Goal: Task Accomplishment & Management: Use online tool/utility

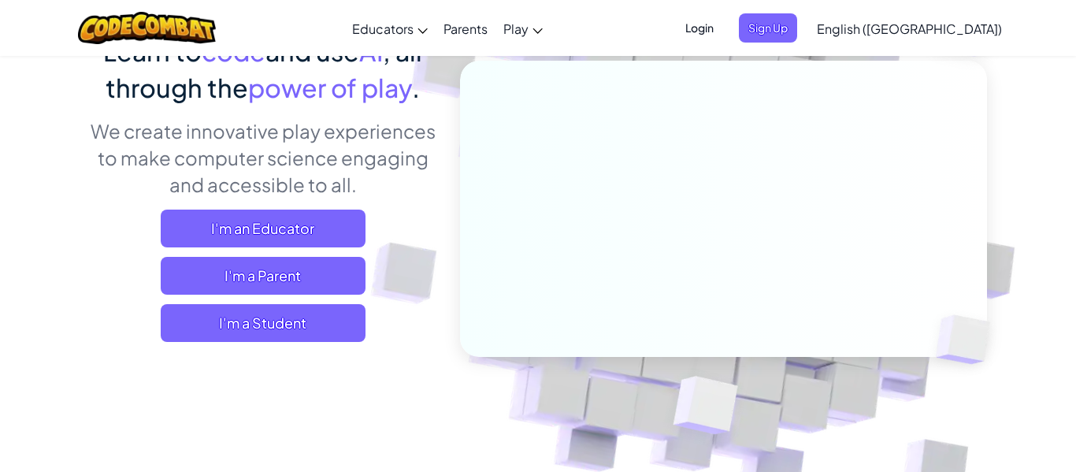
scroll to position [157, 0]
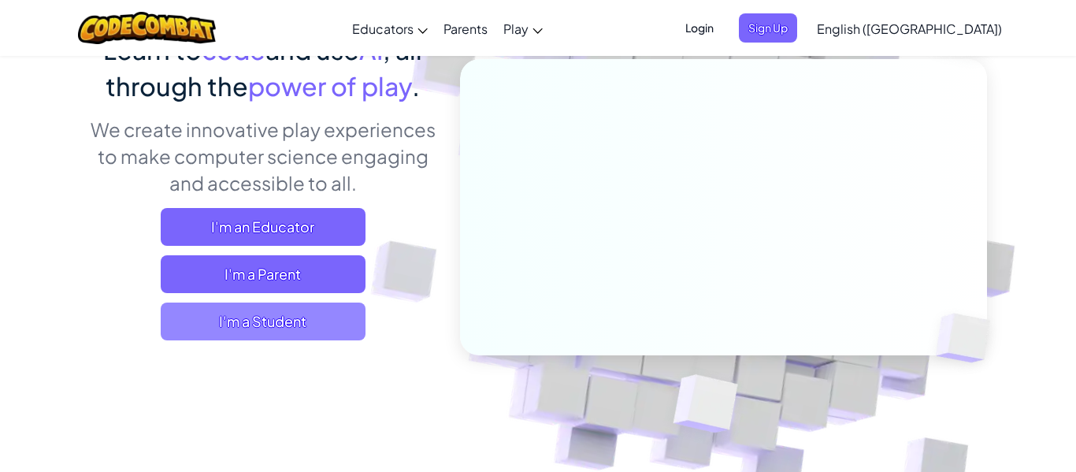
click at [238, 314] on span "I'm a Student" at bounding box center [263, 321] width 205 height 38
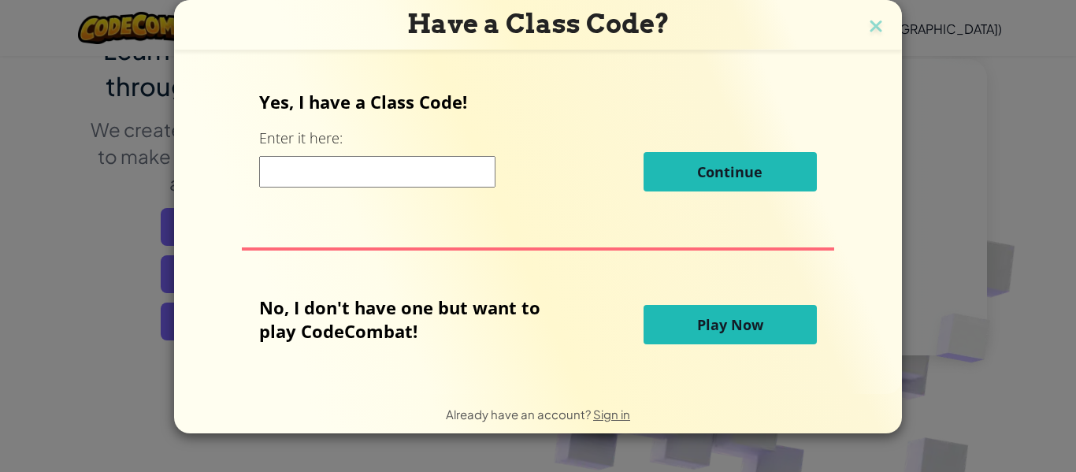
click at [433, 172] on input at bounding box center [377, 171] width 236 height 31
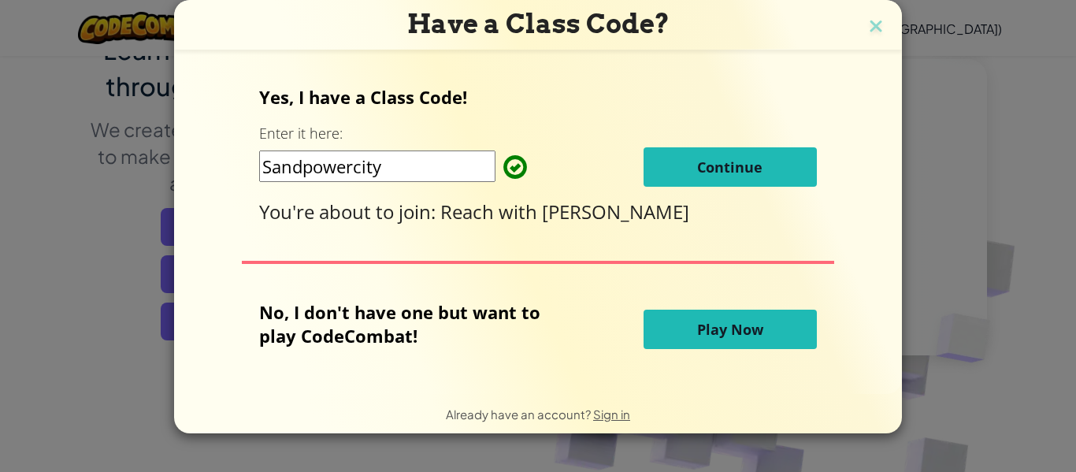
type input "Sandpowercity"
click at [758, 158] on span "Continue" at bounding box center [729, 166] width 65 height 19
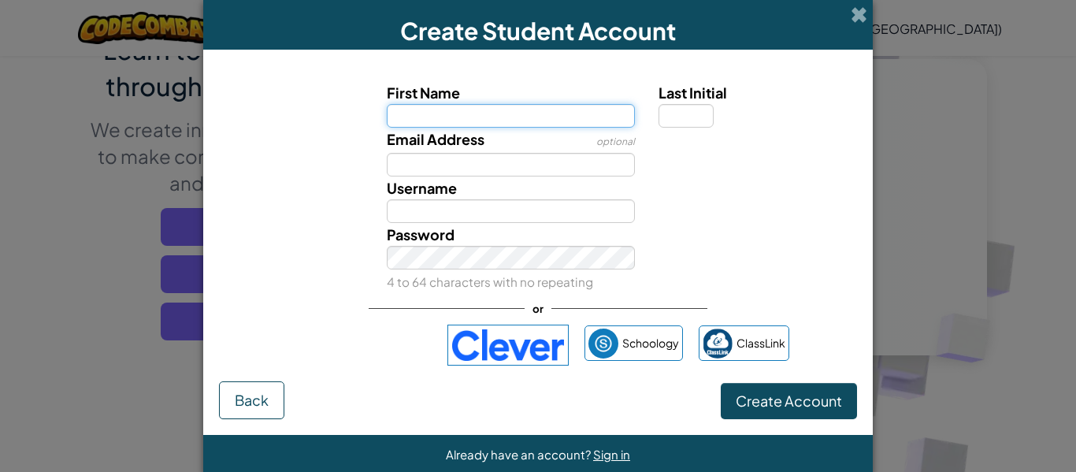
click at [460, 122] on input "First Name" at bounding box center [511, 116] width 249 height 24
type input "Jack"
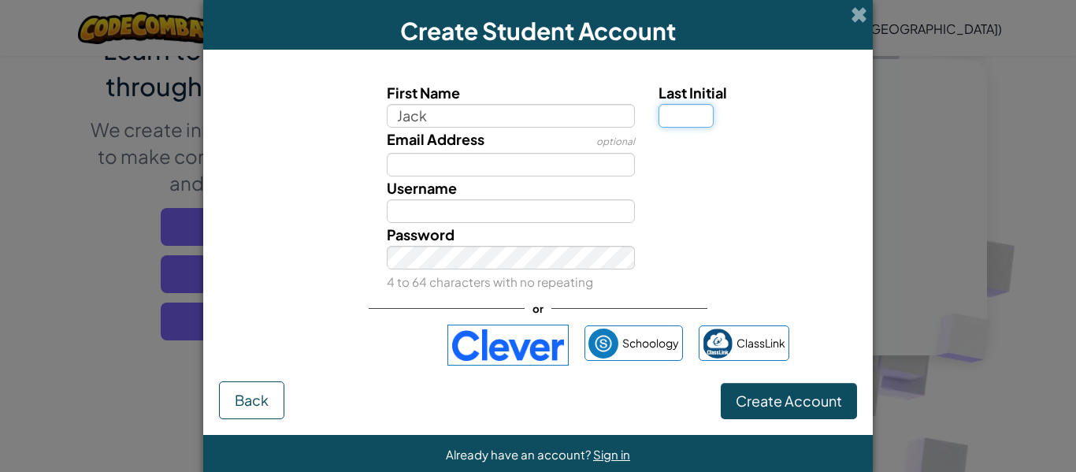
type input "Jack"
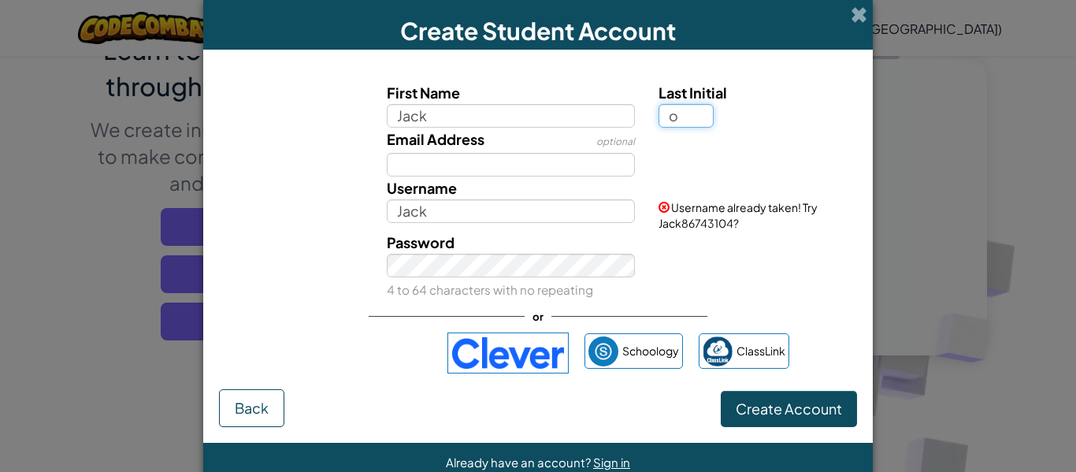
type input "o"
click at [313, 183] on div "Username JackO Username already taken! Try Jack86743104?" at bounding box center [538, 203] width 654 height 54
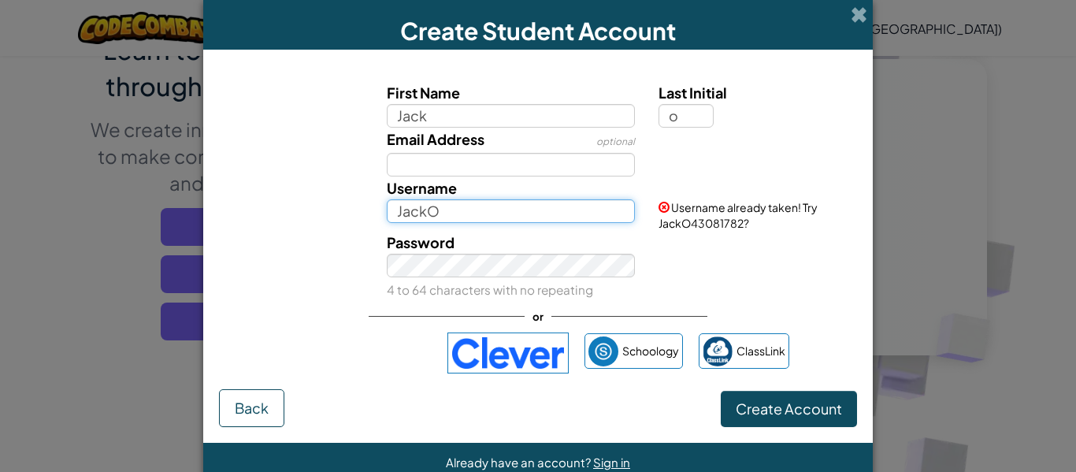
click at [456, 217] on input "JackO" at bounding box center [511, 211] width 249 height 24
click at [351, 261] on div "Password 4 to 64 characters with no repeating" at bounding box center [538, 266] width 654 height 70
click at [481, 213] on input "JackO123" at bounding box center [511, 211] width 249 height 24
click at [340, 255] on div "Password 4 to 64 characters with no repeating" at bounding box center [538, 266] width 654 height 70
click at [473, 209] on input "JackO7" at bounding box center [511, 211] width 249 height 24
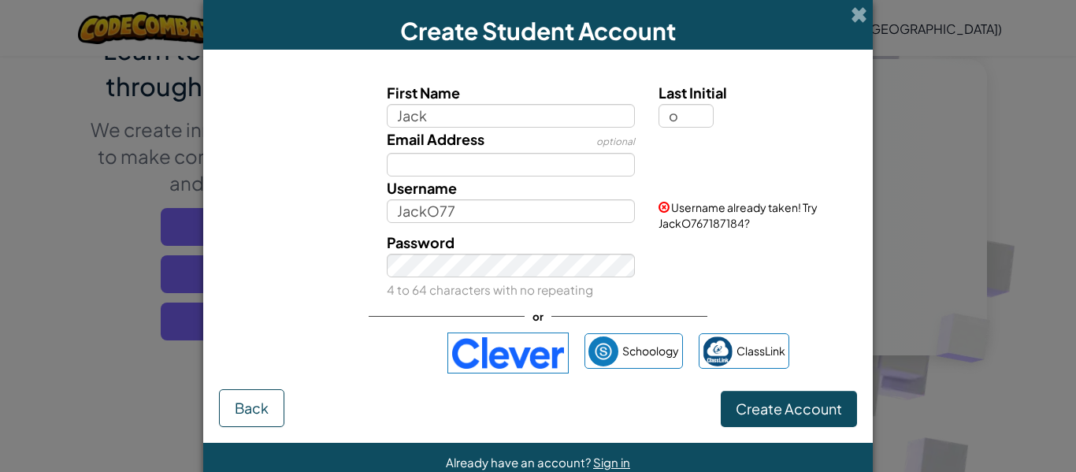
click at [368, 221] on div "First Name Jack Last Initial o Email Address optional Username JackO77 Username…" at bounding box center [538, 190] width 630 height 219
click at [487, 218] on input "JackO77" at bounding box center [511, 211] width 249 height 24
click at [281, 242] on div "Password 4 to 64 characters with no repeating" at bounding box center [538, 266] width 654 height 70
click at [476, 215] on input "JackO777" at bounding box center [511, 211] width 249 height 24
type input "JackO7777"
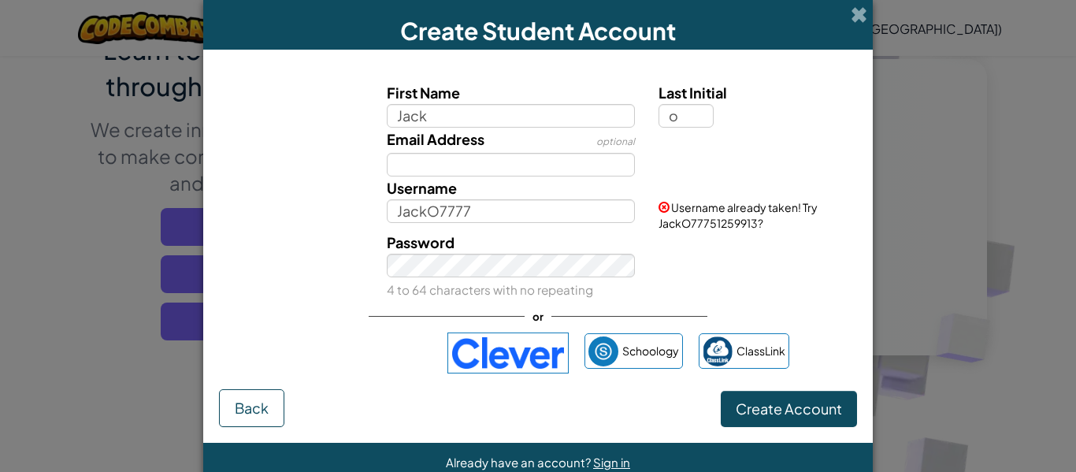
click at [356, 229] on div "First Name Jack Last Initial o Email Address optional Username JackO7777 Userna…" at bounding box center [538, 190] width 630 height 219
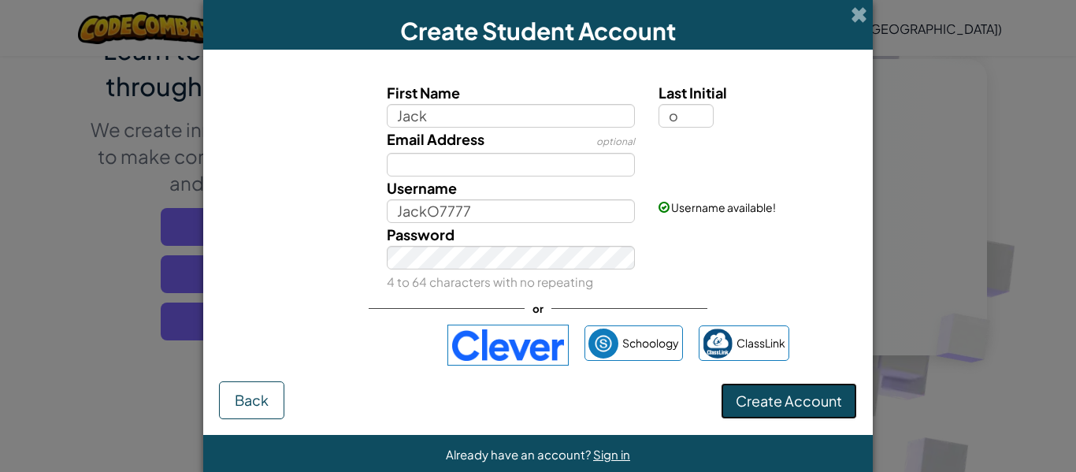
click at [754, 399] on span "Create Account" at bounding box center [788, 400] width 106 height 18
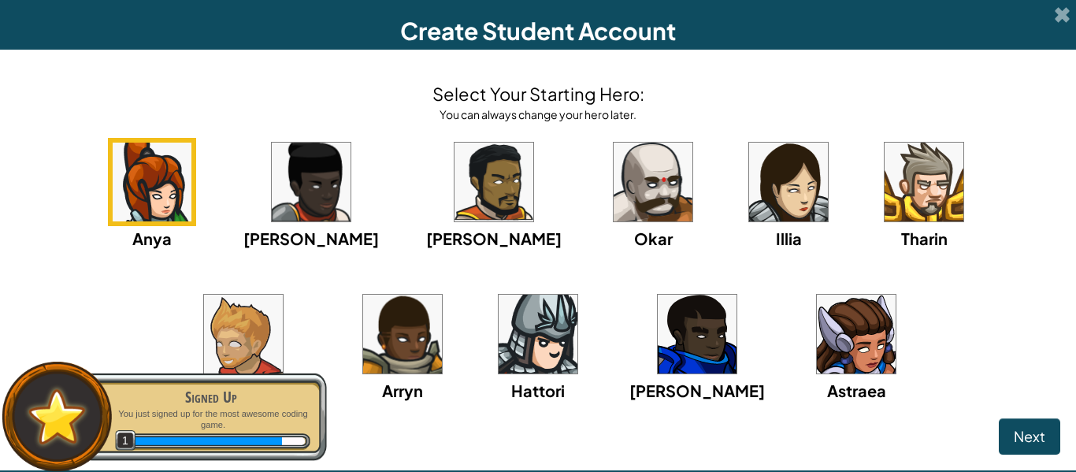
click at [498, 320] on img at bounding box center [537, 333] width 79 height 79
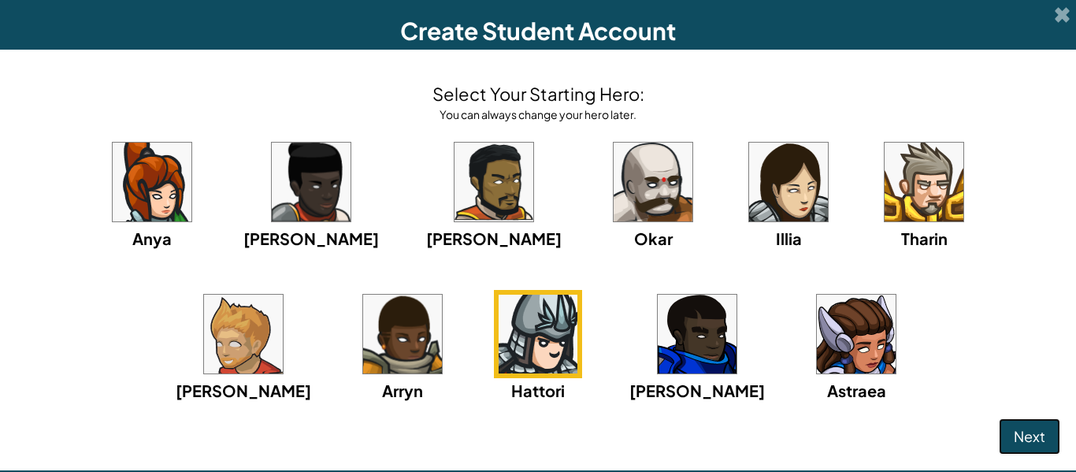
click at [1048, 428] on button "Next" at bounding box center [1028, 436] width 61 height 36
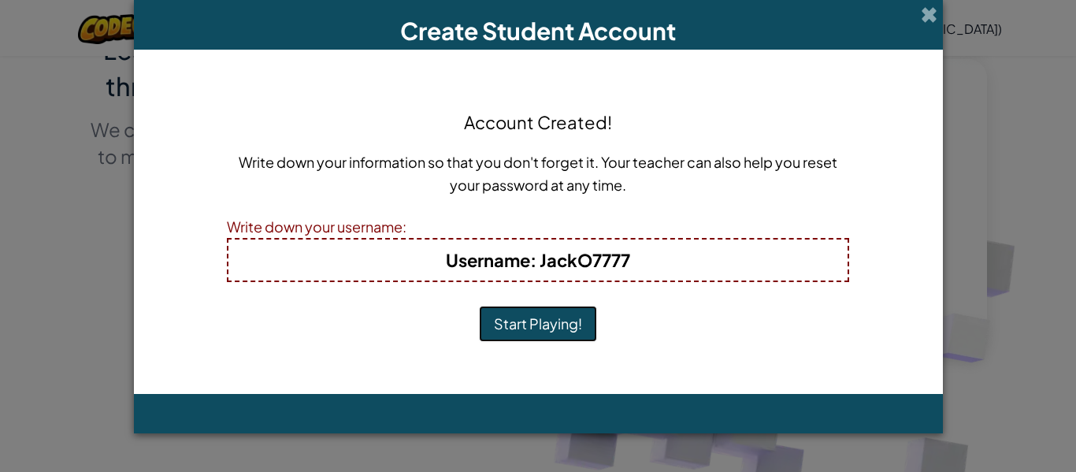
click at [524, 322] on button "Start Playing!" at bounding box center [538, 324] width 118 height 36
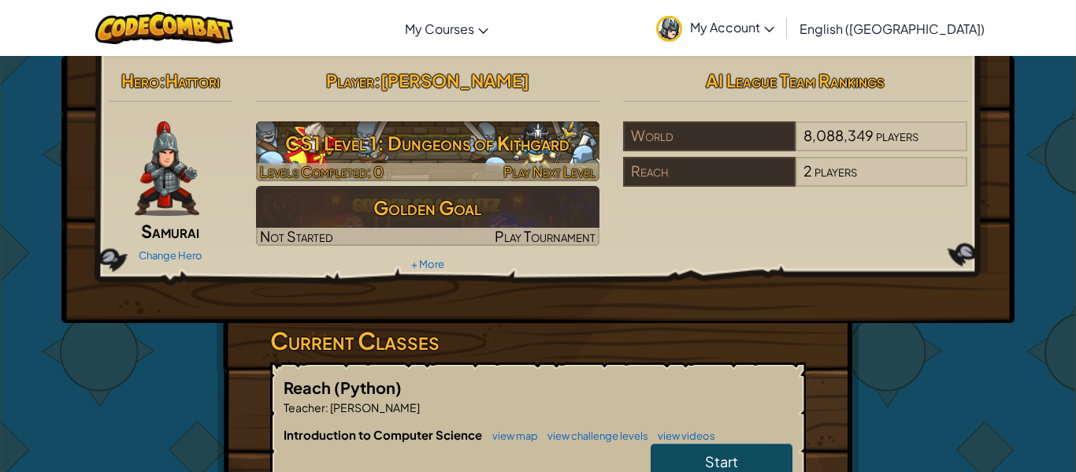
click at [389, 157] on h3 "CS1 Level 1: Dungeons of Kithgard" at bounding box center [428, 142] width 344 height 35
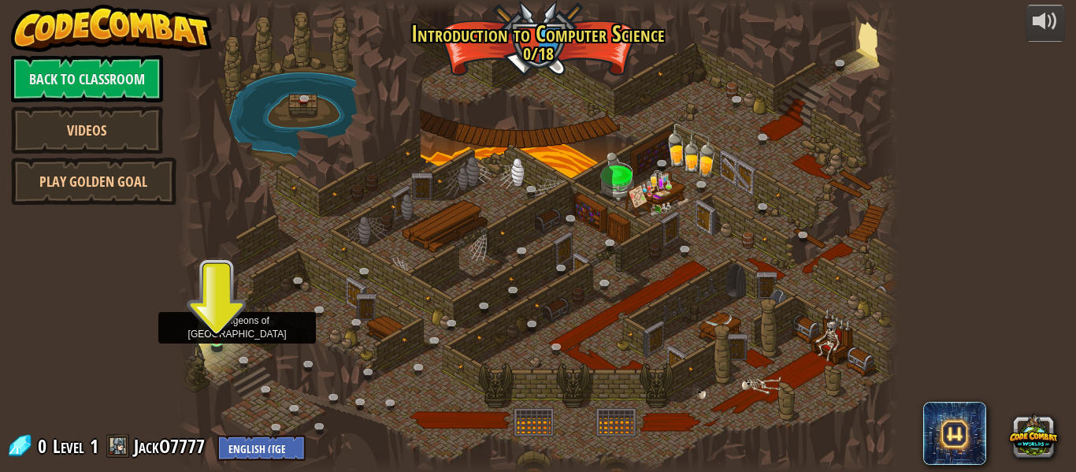
click at [217, 338] on img at bounding box center [217, 321] width 17 height 38
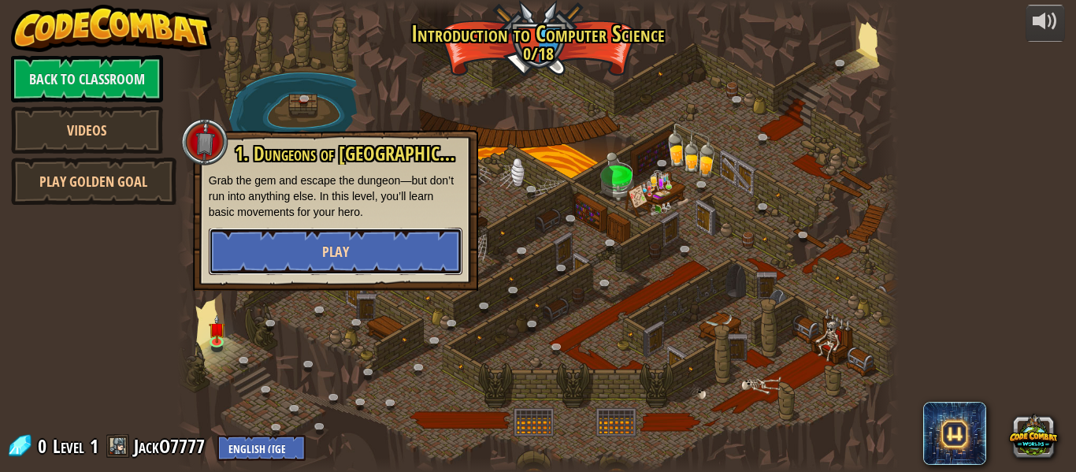
click at [354, 246] on button "Play" at bounding box center [336, 251] width 254 height 47
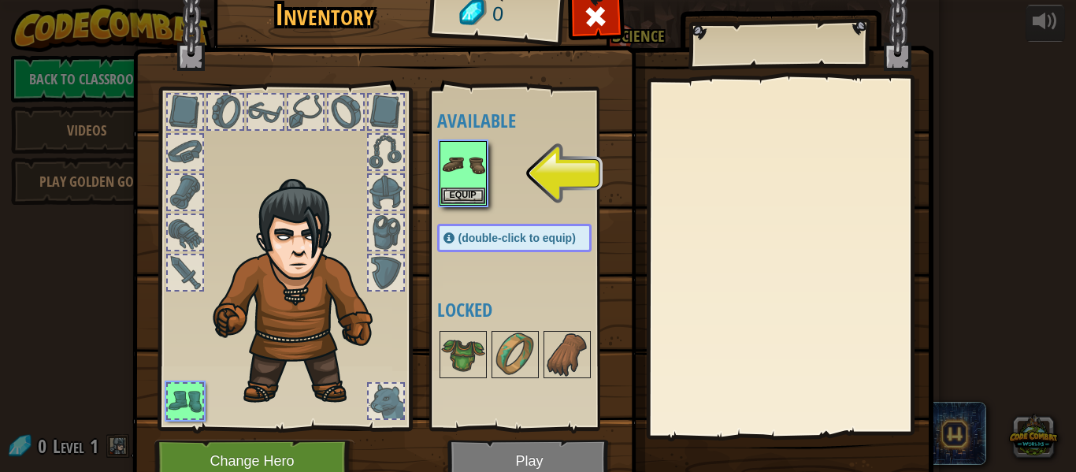
click at [431, 185] on div "Available Equip (double-click to equip) Locked" at bounding box center [526, 258] width 193 height 343
click at [434, 184] on div "Available Equip (double-click to equip) Locked" at bounding box center [526, 258] width 193 height 343
click at [453, 192] on button "Equip" at bounding box center [463, 195] width 44 height 17
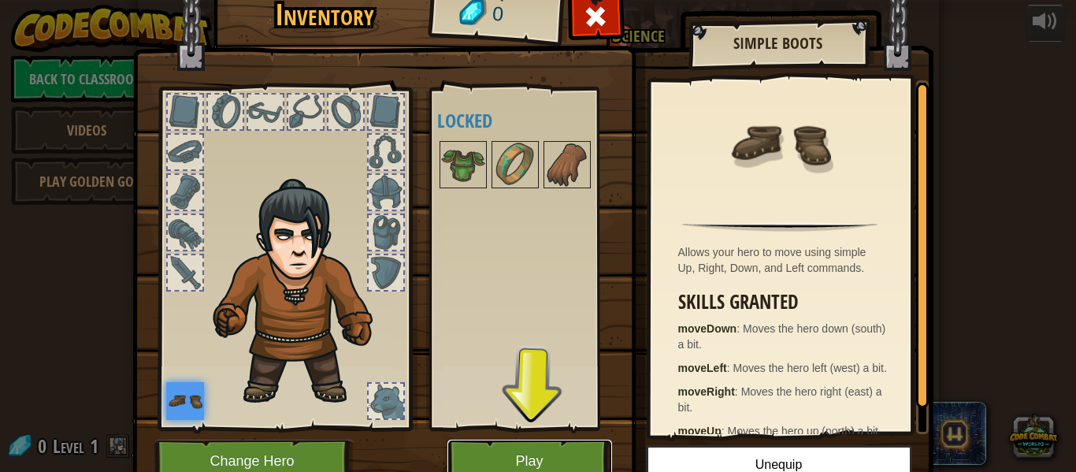
click at [564, 453] on button "Play" at bounding box center [529, 460] width 165 height 43
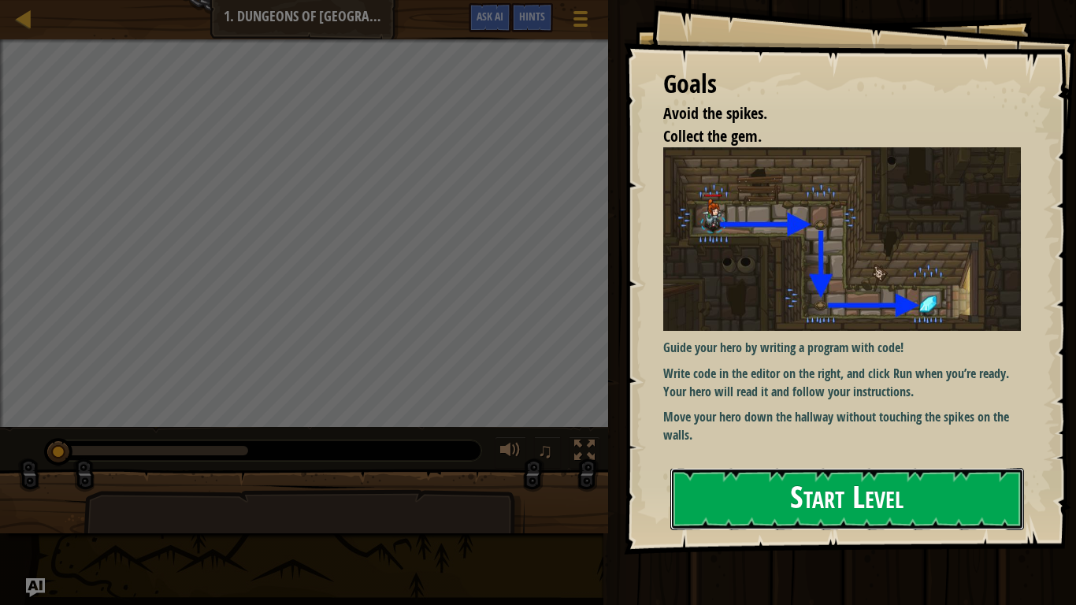
click at [860, 471] on button "Start Level" at bounding box center [847, 499] width 354 height 62
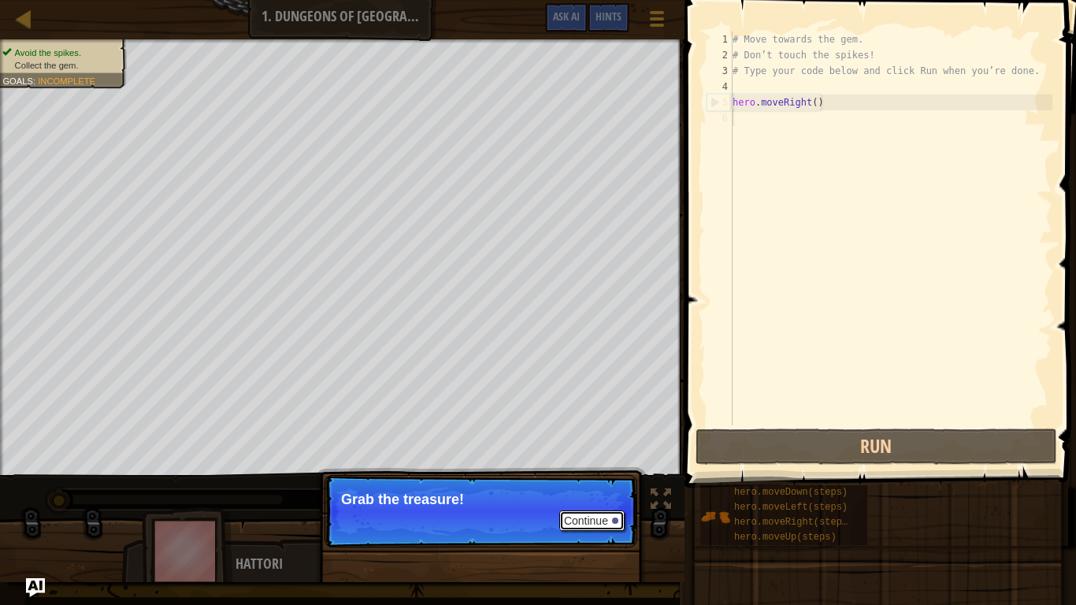
click at [576, 471] on button "Continue" at bounding box center [591, 520] width 65 height 20
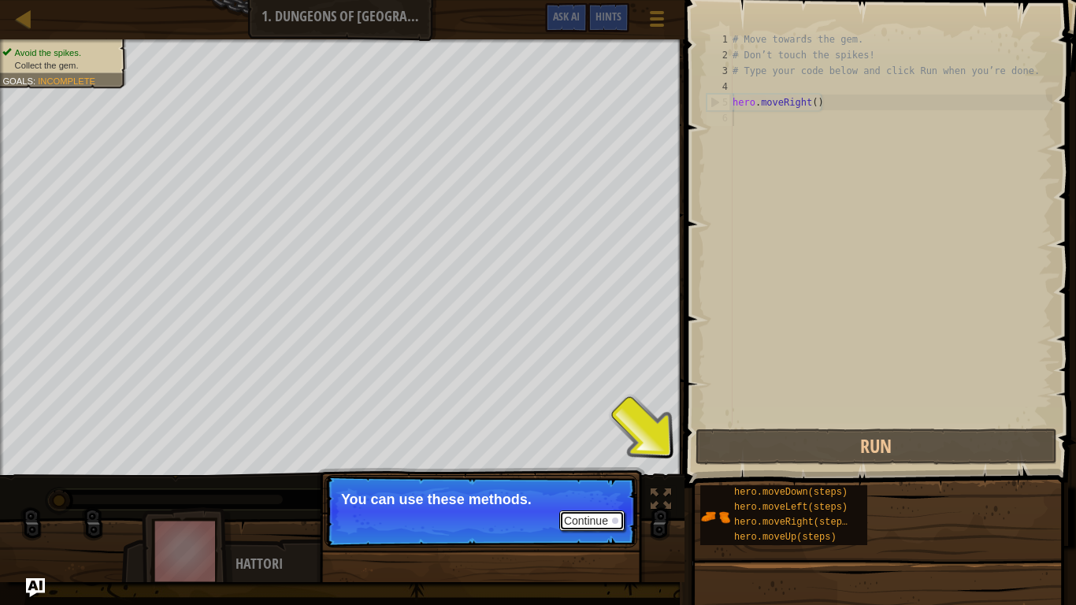
click at [599, 471] on button "Continue" at bounding box center [591, 520] width 65 height 20
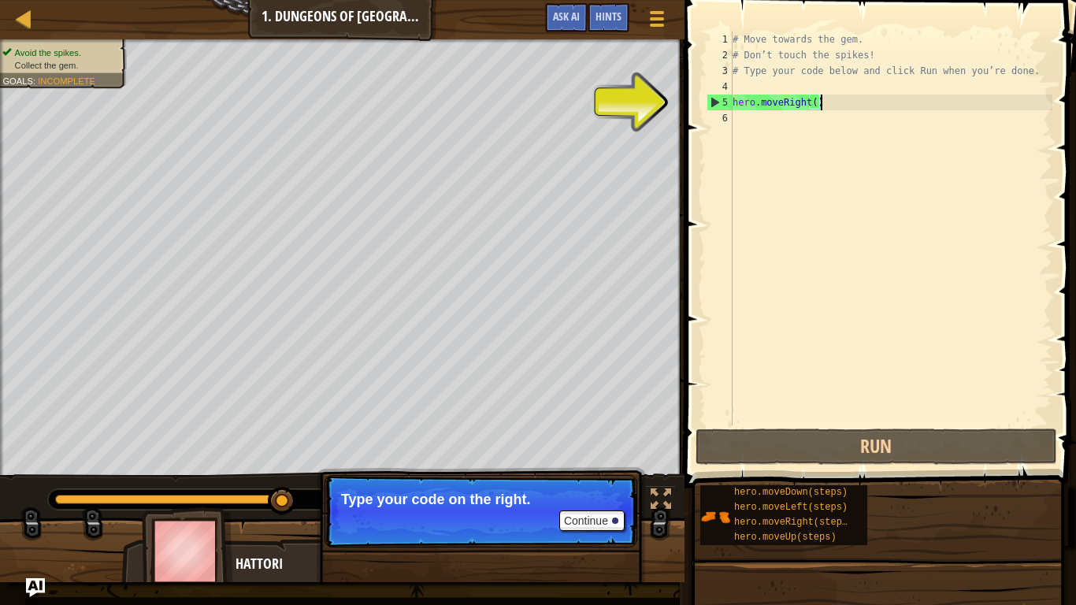
click at [837, 104] on div "# Move towards the gem. # Don’t touch the spikes! # Type your code below and cl…" at bounding box center [890, 243] width 323 height 425
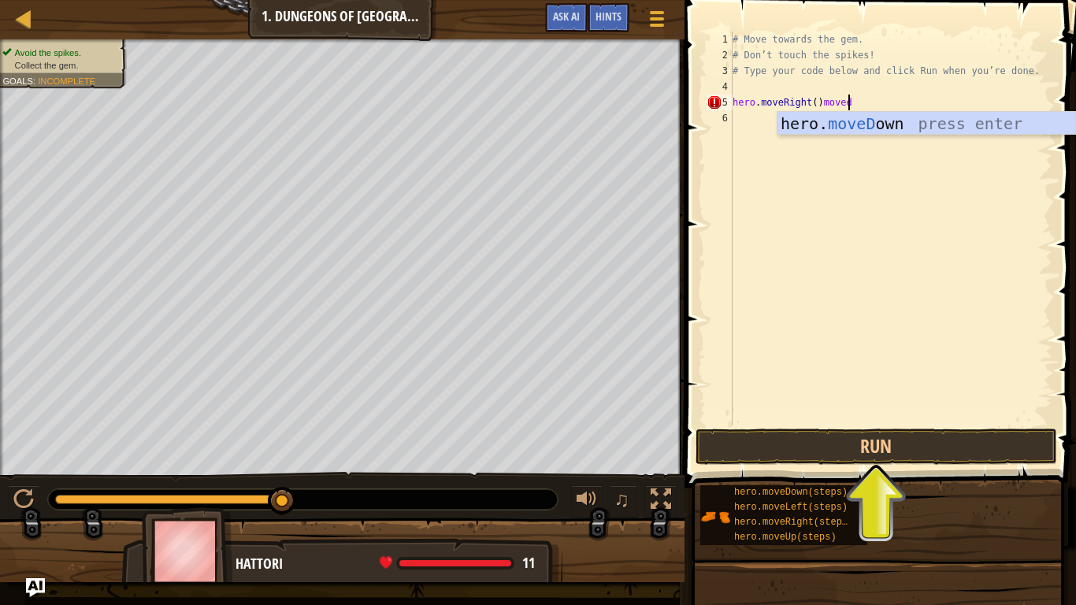
scroll to position [7, 17]
click at [838, 118] on div "hero. moveDo wn press enter" at bounding box center [926, 147] width 298 height 71
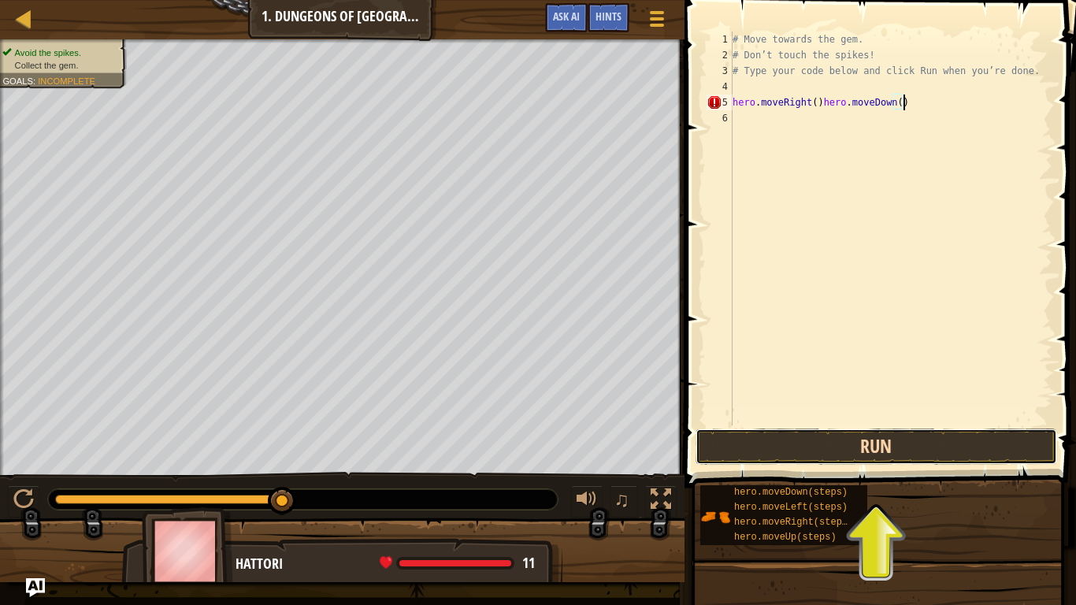
click at [887, 443] on button "Run" at bounding box center [875, 446] width 361 height 36
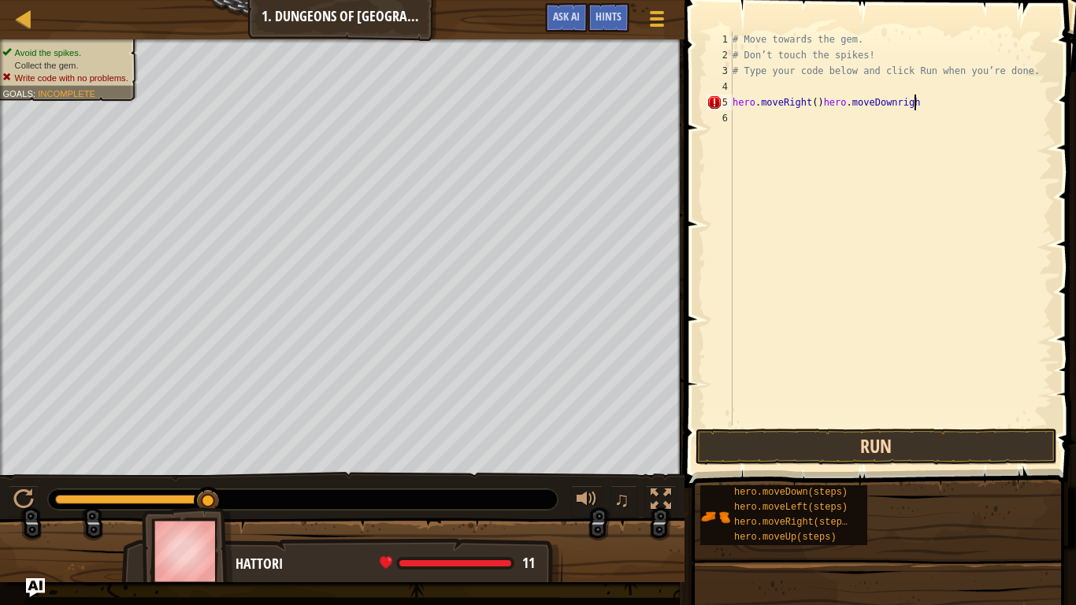
scroll to position [7, 26]
click at [956, 449] on button "Run" at bounding box center [875, 446] width 361 height 36
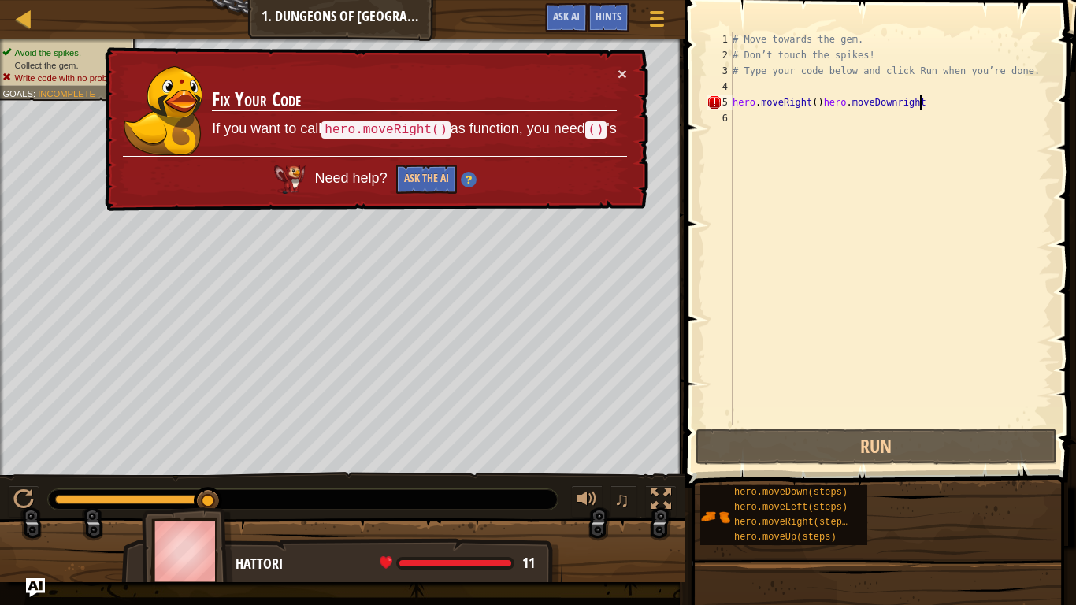
click at [943, 107] on div "# Move towards the gem. # Don’t touch the spikes! # Type your code below and cl…" at bounding box center [890, 243] width 323 height 425
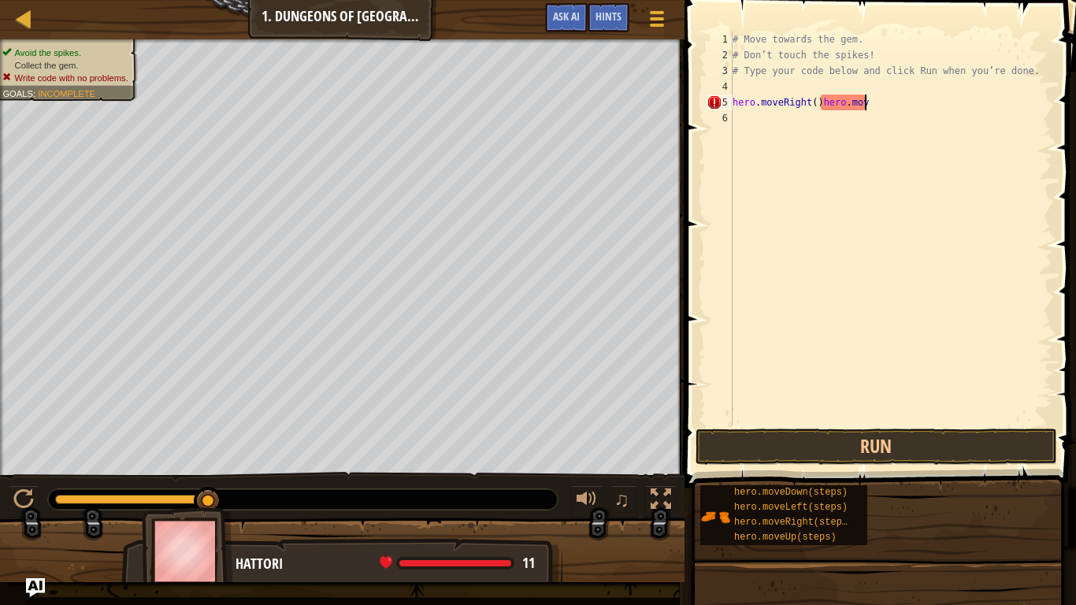
scroll to position [7, 17]
type textarea "hero.moveRight()hero."
